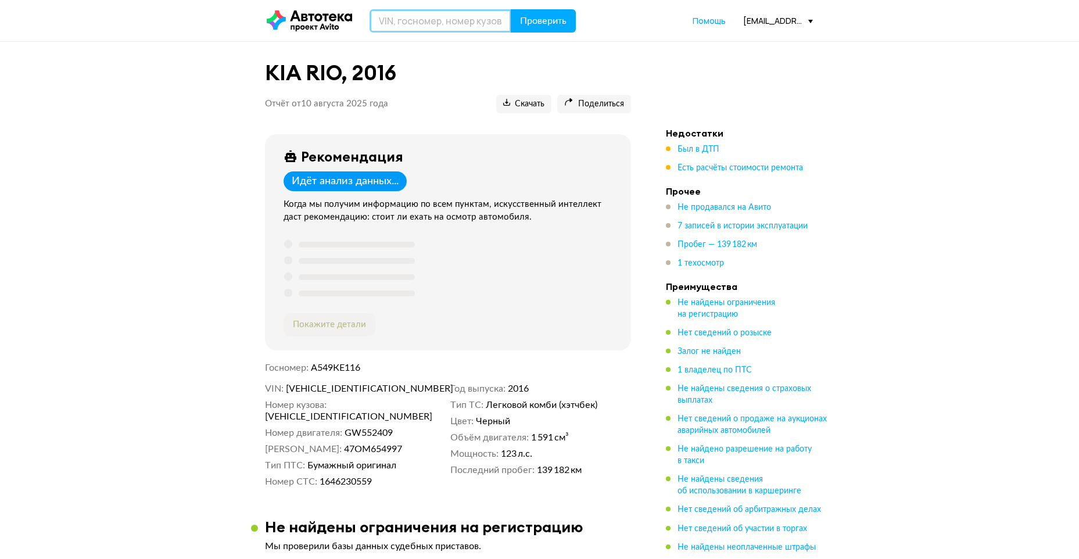
click at [432, 24] on input "text" at bounding box center [441, 20] width 142 height 23
paste input "[US_VEHICLE_IDENTIFICATION_NUMBER]"
type input "[US_VEHICLE_IDENTIFICATION_NUMBER]"
click at [548, 24] on span "Проверить" at bounding box center [543, 20] width 47 height 9
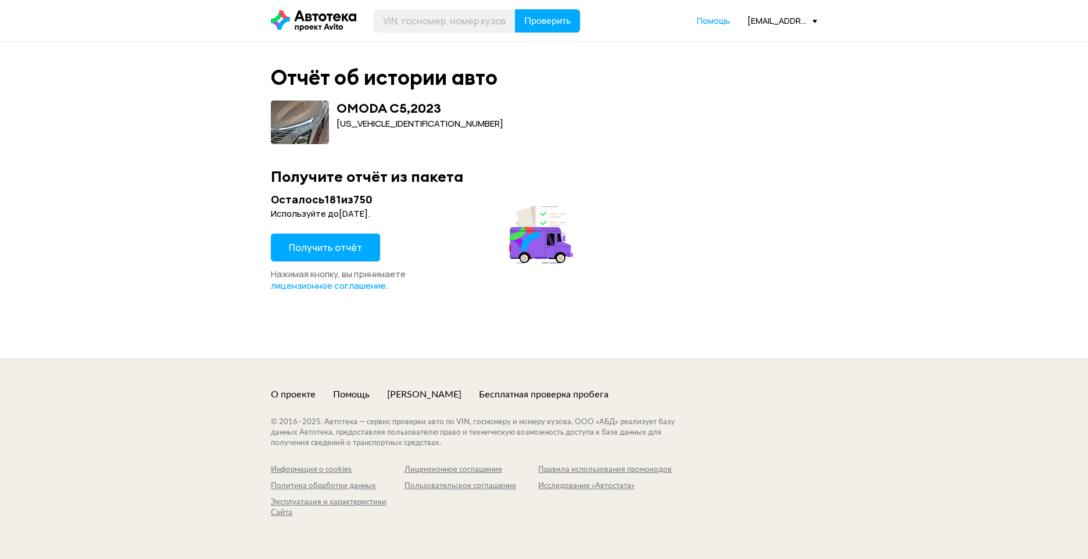
click at [335, 248] on span "Получить отчёт" at bounding box center [325, 247] width 73 height 13
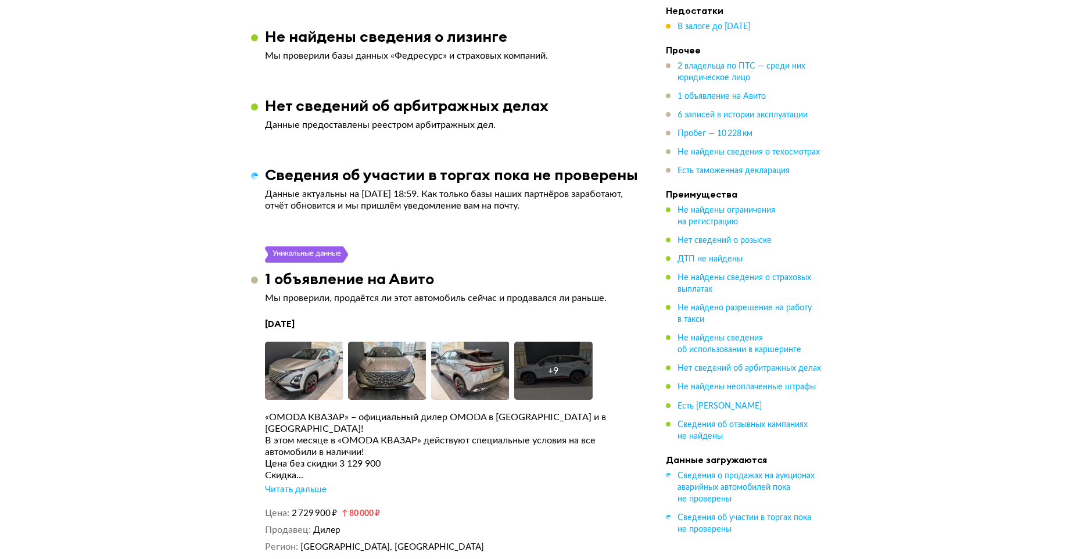
scroll to position [2209, 0]
